Goal: Task Accomplishment & Management: Complete application form

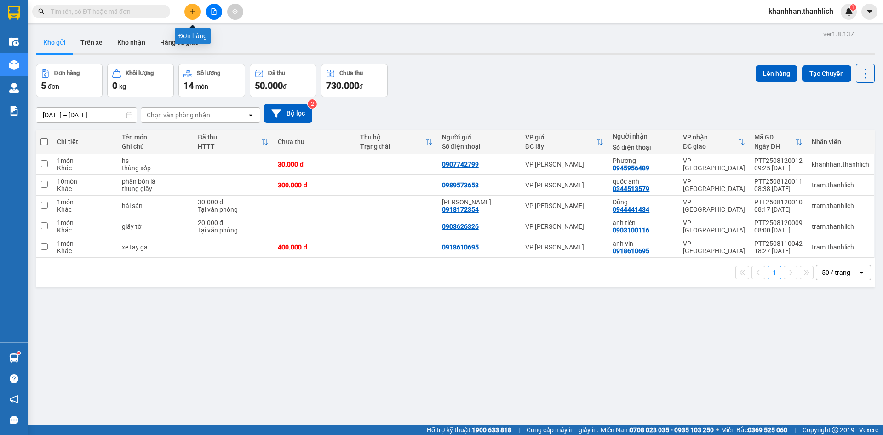
click at [191, 12] on icon "plus" at bounding box center [192, 11] width 5 height 0
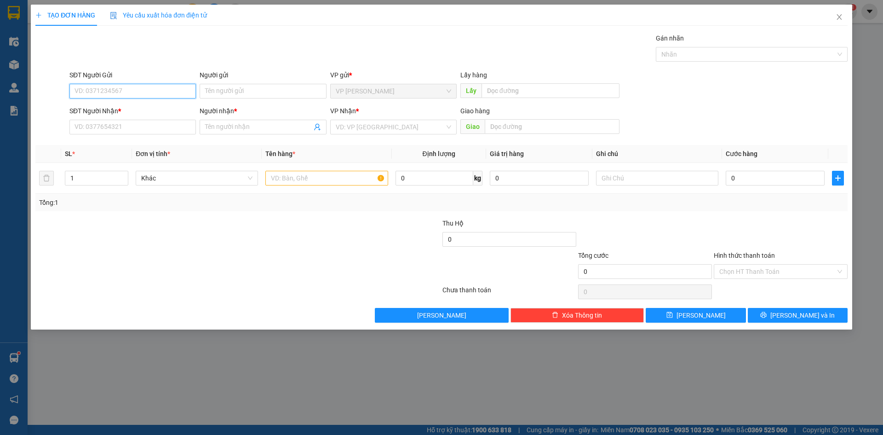
click at [104, 96] on input "SĐT Người Gửi" at bounding box center [132, 91] width 127 height 15
click at [122, 108] on div "0344049722" at bounding box center [132, 109] width 115 height 10
type input "0344049722"
type input "0867404468"
type input "thanh triều"
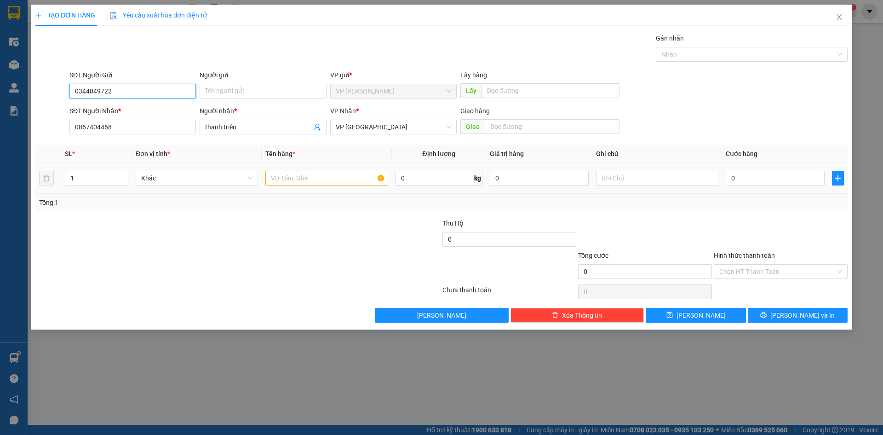
type input "0344049722"
click at [314, 180] on input "text" at bounding box center [326, 178] width 122 height 15
type input "bánh bột lọc"
click at [619, 179] on input "text" at bounding box center [657, 178] width 122 height 15
click at [766, 180] on input "0" at bounding box center [775, 178] width 99 height 15
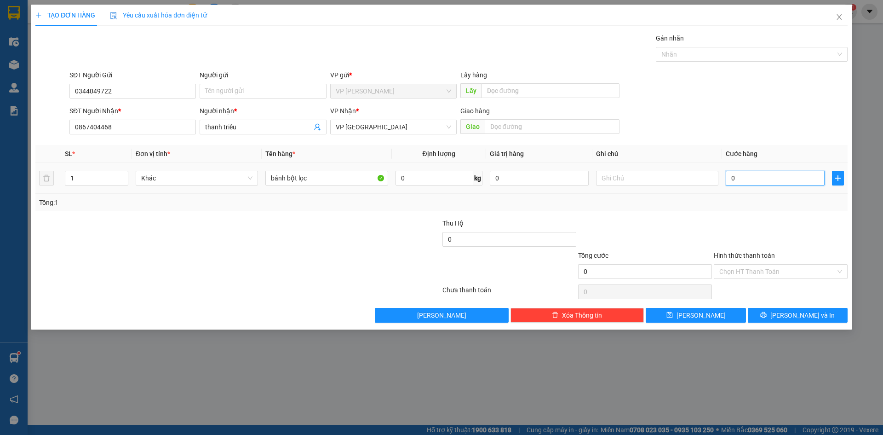
type input "03"
type input "3"
type input "030"
type input "30"
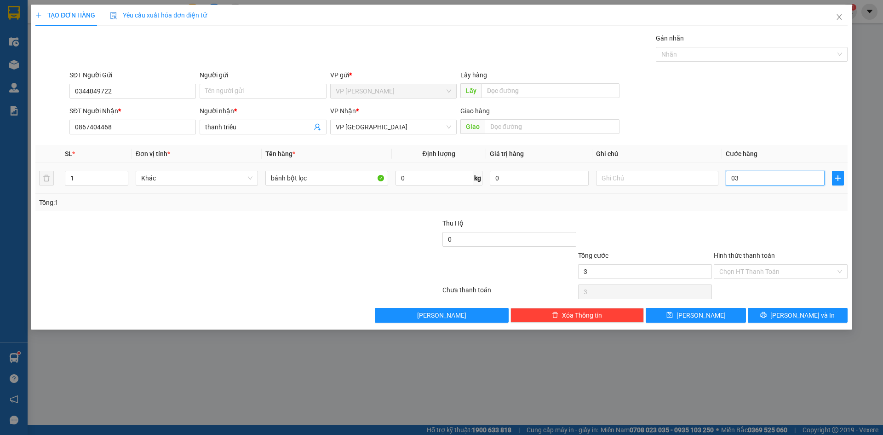
type input "30"
type input "0.300"
type input "300"
type input "03.000"
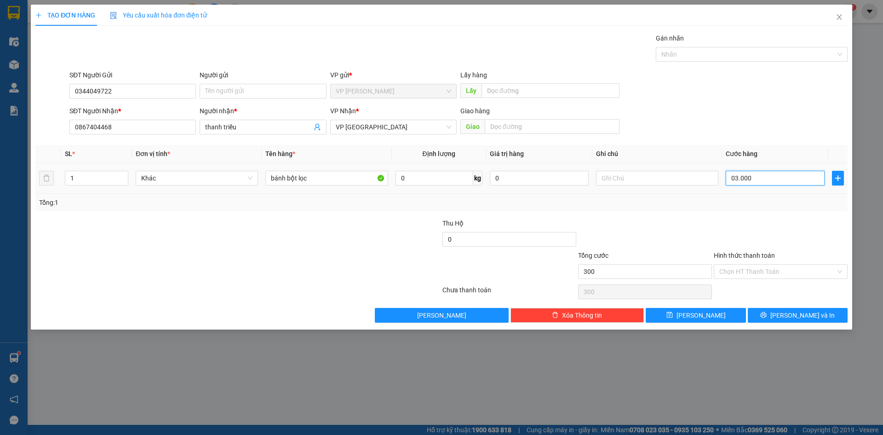
type input "3.000"
type input "030.000"
type input "30.000"
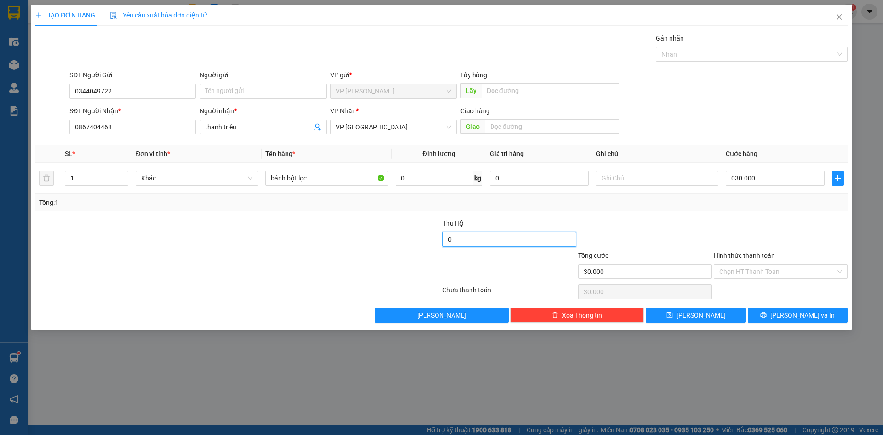
type input "30.000"
click at [456, 234] on input "0" at bounding box center [510, 239] width 134 height 15
type input "360.000"
click at [674, 309] on button "[PERSON_NAME]" at bounding box center [696, 315] width 100 height 15
type input "0"
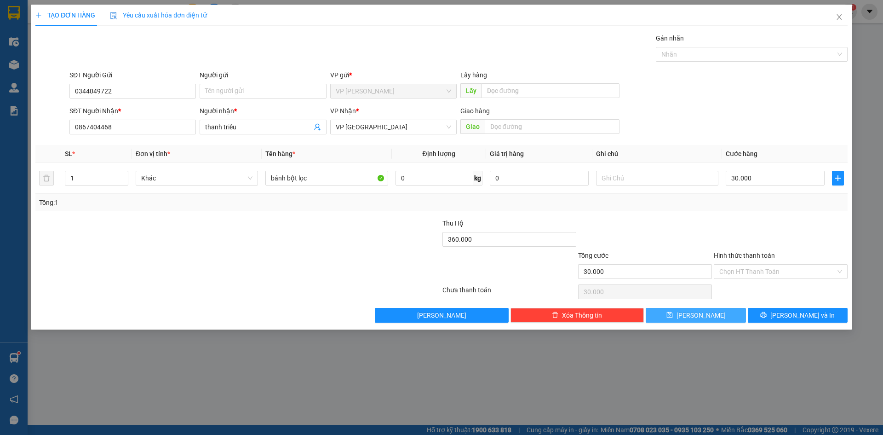
type input "0"
